Goal: Task Accomplishment & Management: Complete application form

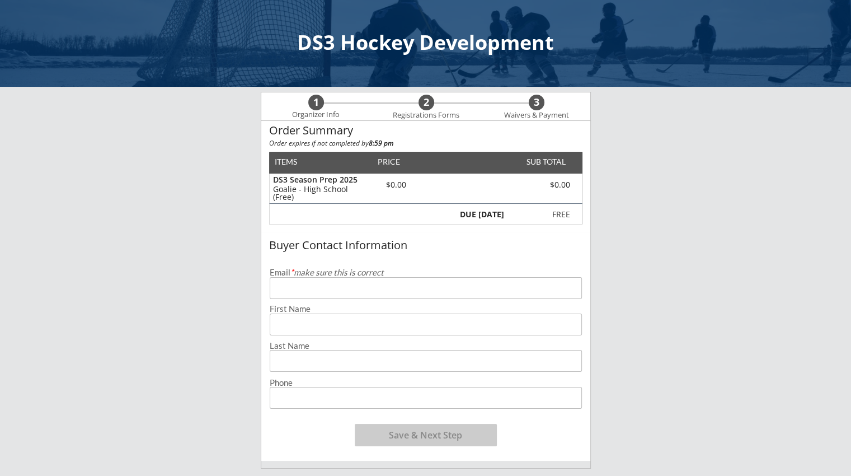
click at [317, 293] on input "email" at bounding box center [426, 288] width 312 height 22
type input "[EMAIL_ADDRESS][DOMAIN_NAME]"
type input "[PERSON_NAME]"
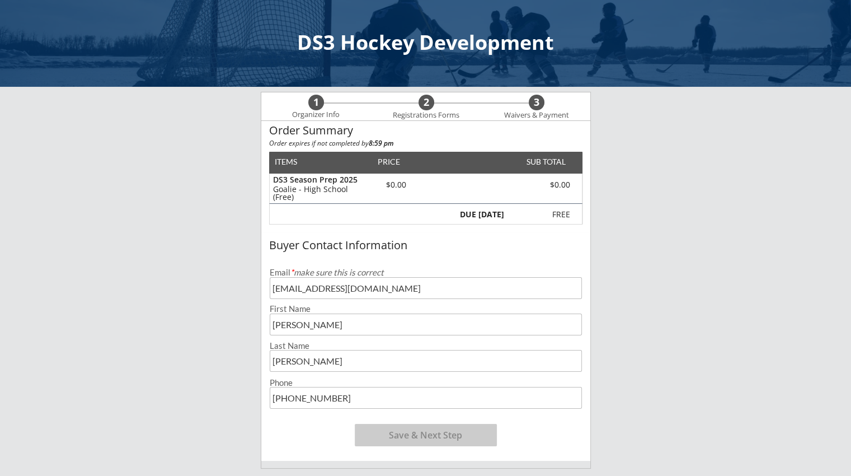
type input "[PHONE_NUMBER]"
click at [383, 439] on button "Save & Next Step" at bounding box center [426, 435] width 142 height 22
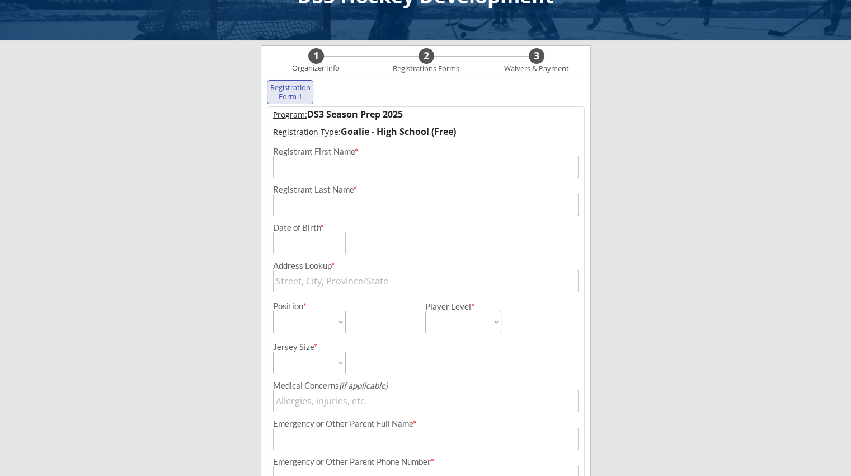
scroll to position [81, 0]
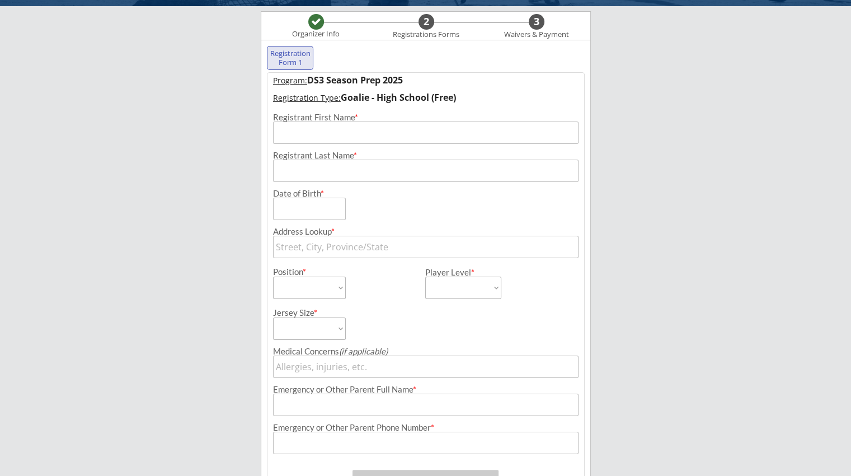
click at [282, 121] on div "Registrant First Name *" at bounding box center [426, 117] width 306 height 8
click at [289, 127] on input "input" at bounding box center [426, 132] width 306 height 22
type input "Breylen"
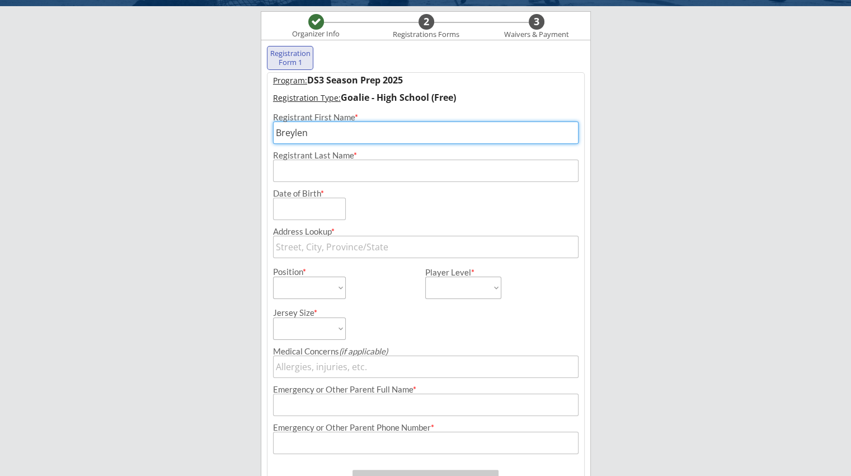
type input "[PERSON_NAME]"
type input "[STREET_ADDRESS]"
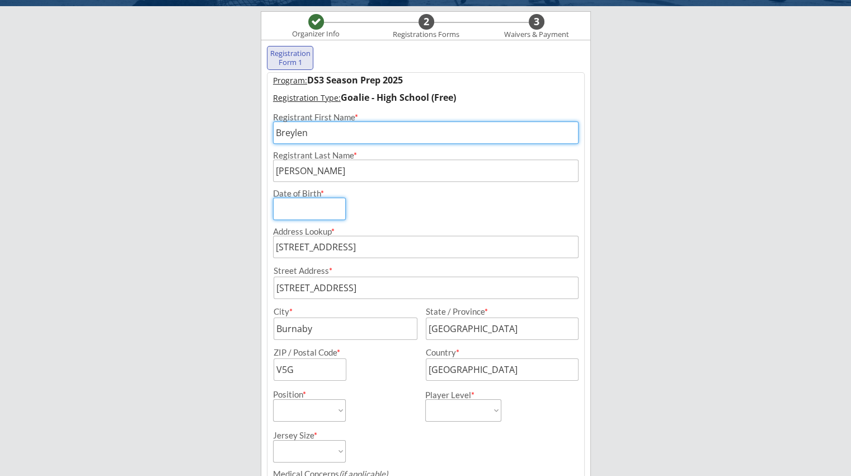
click at [318, 209] on input "input" at bounding box center [309, 209] width 73 height 22
type input "[DATE]"
click at [625, 200] on div "DS3 Hockey Development Organizer Info 2 Registrations Forms 3 Waivers & Payment…" at bounding box center [425, 302] width 851 height 766
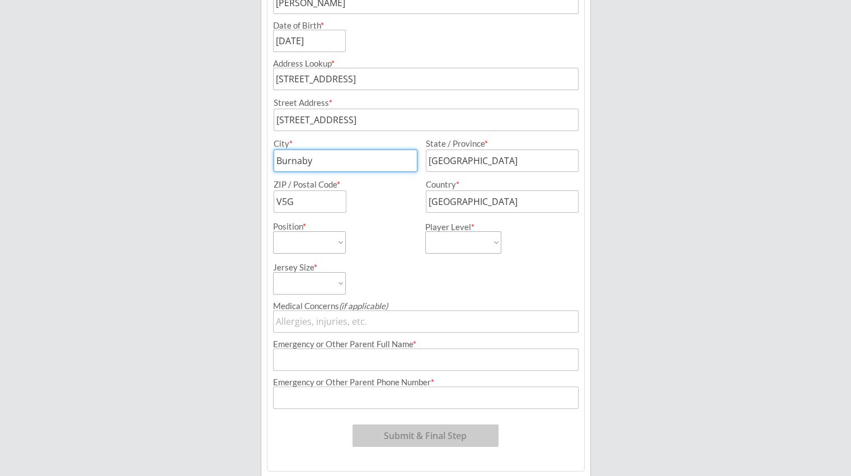
click at [336, 153] on input "input" at bounding box center [346, 160] width 144 height 22
click at [336, 155] on input "input" at bounding box center [346, 160] width 144 height 22
click at [309, 169] on input "input" at bounding box center [346, 160] width 144 height 22
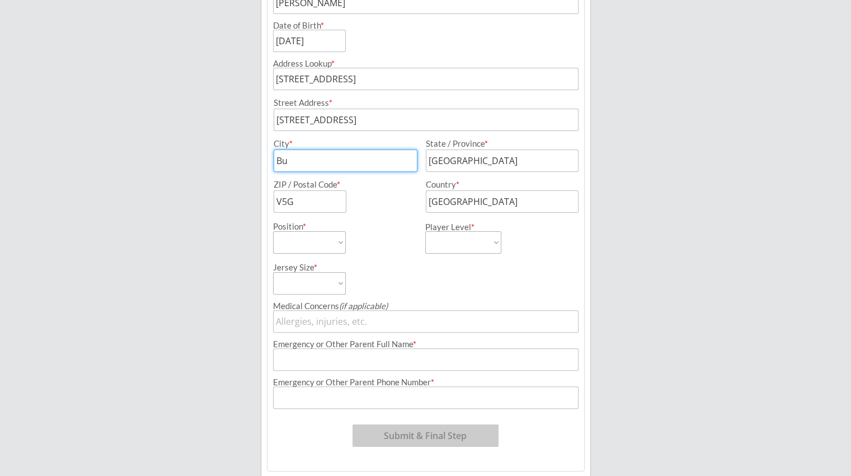
paste input "burleigh"
click at [281, 155] on input "input" at bounding box center [346, 160] width 144 height 22
type input "Burleigh"
click at [471, 163] on input "input" at bounding box center [502, 160] width 153 height 22
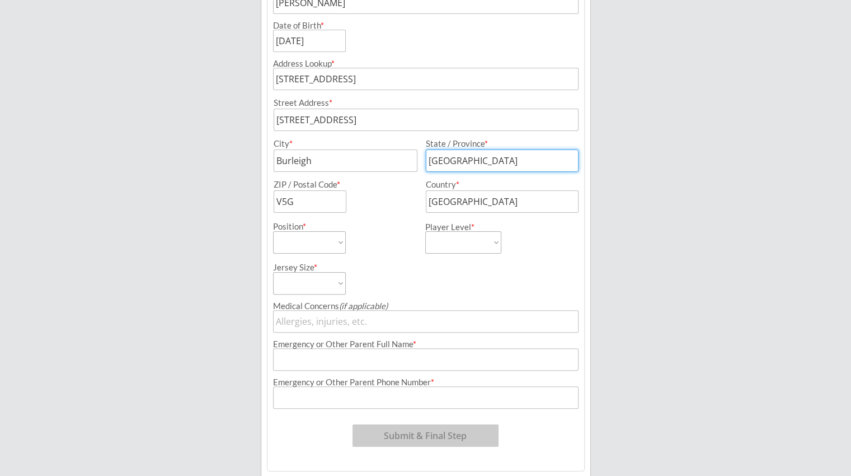
click at [471, 163] on input "input" at bounding box center [502, 160] width 153 height 22
type input "ND"
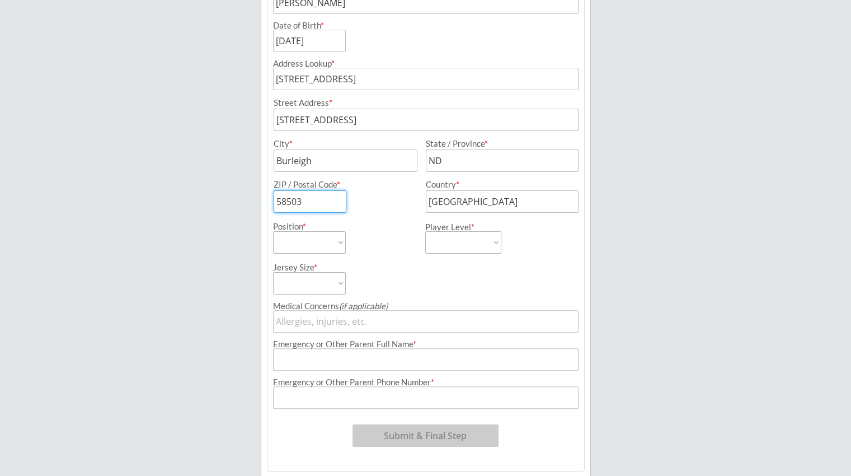
type input "58503"
type input "[GEOGRAPHIC_DATA]"
click at [321, 238] on select "Forward Defense Goalie" at bounding box center [309, 242] width 73 height 22
select select ""Goalie""
click at [273, 231] on select "Forward Defense Goalie" at bounding box center [309, 242] width 73 height 22
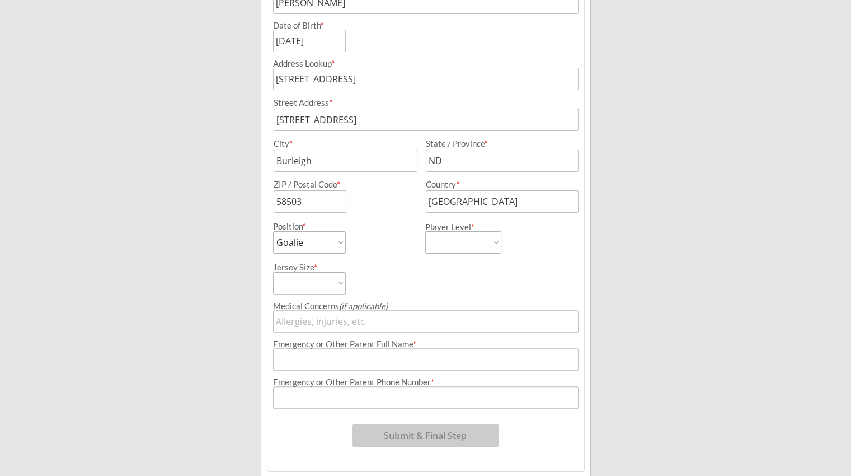
click at [466, 238] on select "Peewee/12U Mite Squirt/10U Bantam/15U Highschool" at bounding box center [463, 242] width 76 height 22
select select ""Highschool""
click at [425, 231] on select "Peewee/12U Mite Squirt/10U Bantam/15U Highschool" at bounding box center [463, 242] width 76 height 22
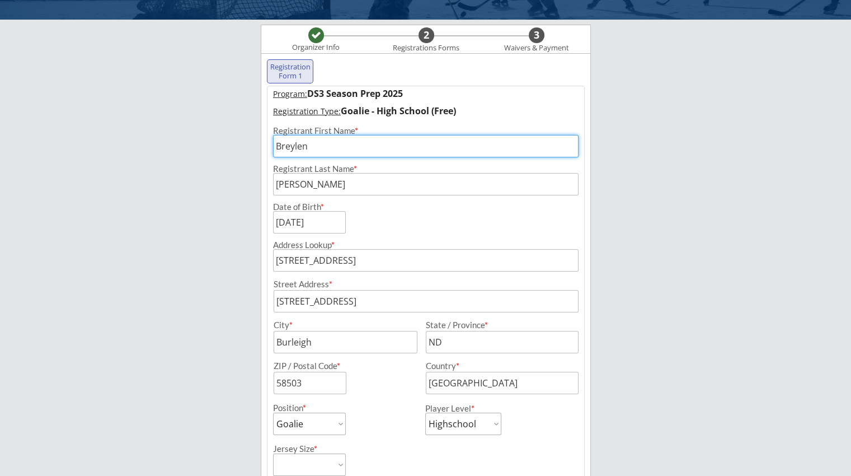
scroll to position [0, 0]
